Goal: Book appointment/travel/reservation

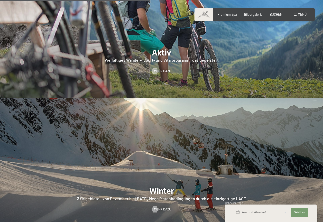
scroll to position [873, 0]
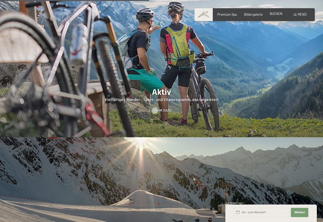
click at [271, 16] on span "BUCHEN" at bounding box center [275, 14] width 13 height 4
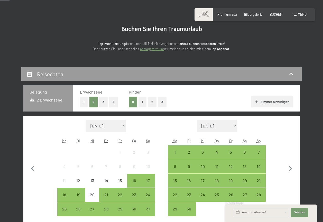
scroll to position [103, 0]
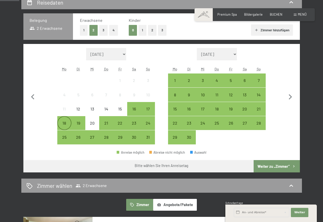
click at [62, 124] on div "18" at bounding box center [64, 127] width 13 height 13
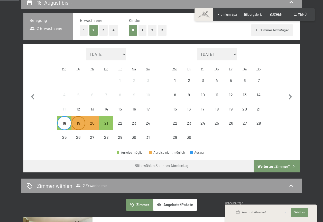
click at [75, 126] on div "19" at bounding box center [78, 127] width 13 height 13
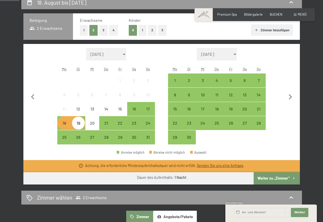
click at [69, 125] on div "18" at bounding box center [64, 127] width 13 height 13
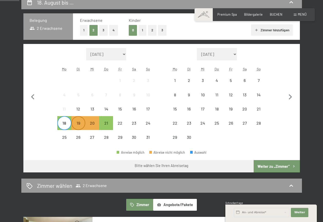
click at [80, 125] on div "19" at bounding box center [78, 127] width 13 height 13
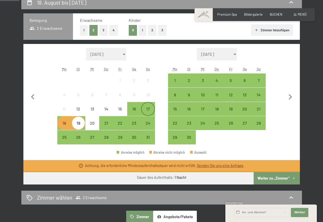
click at [145, 110] on div "17" at bounding box center [147, 113] width 13 height 13
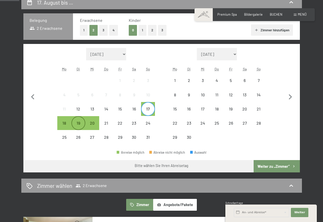
click at [79, 123] on div "19" at bounding box center [78, 127] width 13 height 13
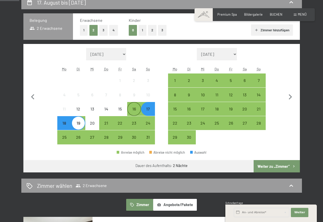
click at [133, 109] on div "16" at bounding box center [134, 113] width 13 height 13
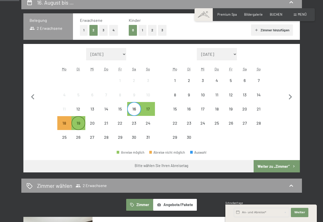
click at [77, 123] on div "19" at bounding box center [78, 127] width 13 height 13
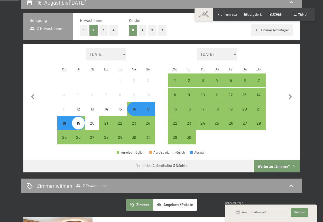
click at [132, 108] on div "16" at bounding box center [134, 113] width 13 height 13
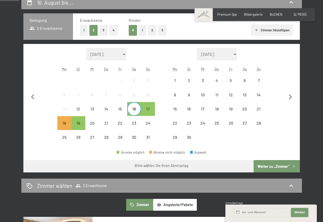
click at [263, 166] on button "Weiter zu „Zimmer“" at bounding box center [276, 166] width 46 height 12
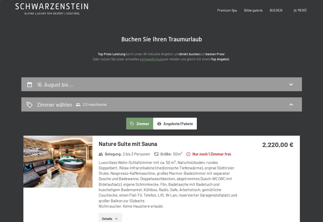
scroll to position [26, 0]
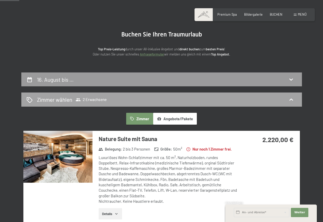
click at [68, 101] on h2 "Zimmer wählen" at bounding box center [54, 99] width 35 height 7
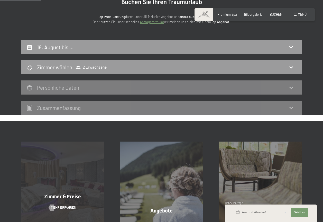
scroll to position [128, 0]
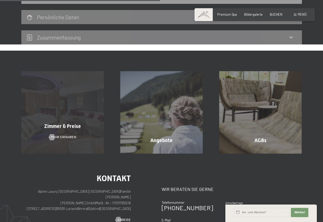
click at [65, 127] on span "Zimmer & Preise" at bounding box center [62, 126] width 37 height 6
